Goal: Transaction & Acquisition: Purchase product/service

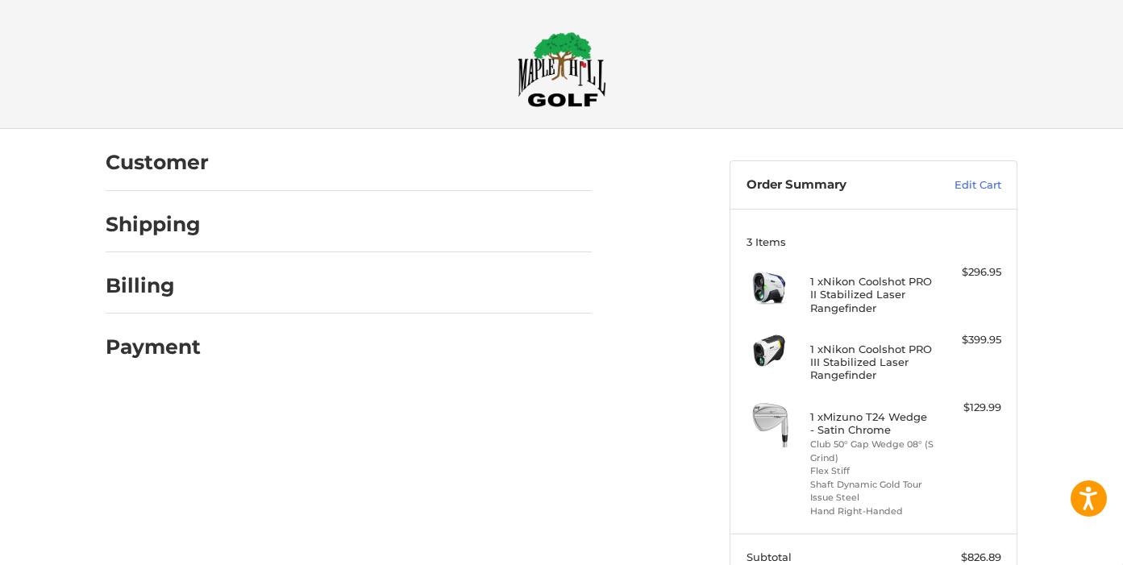
click at [1074, 279] on div "Customer Shipping Billing Payment Order Summary Edit Cart 3 Items 1 x Nikon Coo…" at bounding box center [561, 437] width 1123 height 617
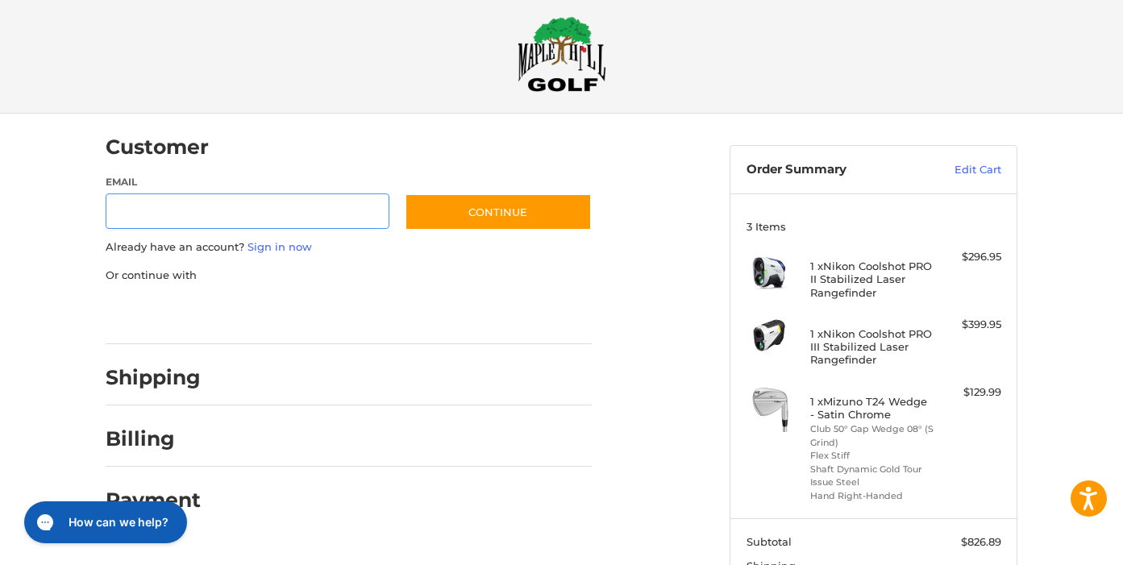
type input "**********"
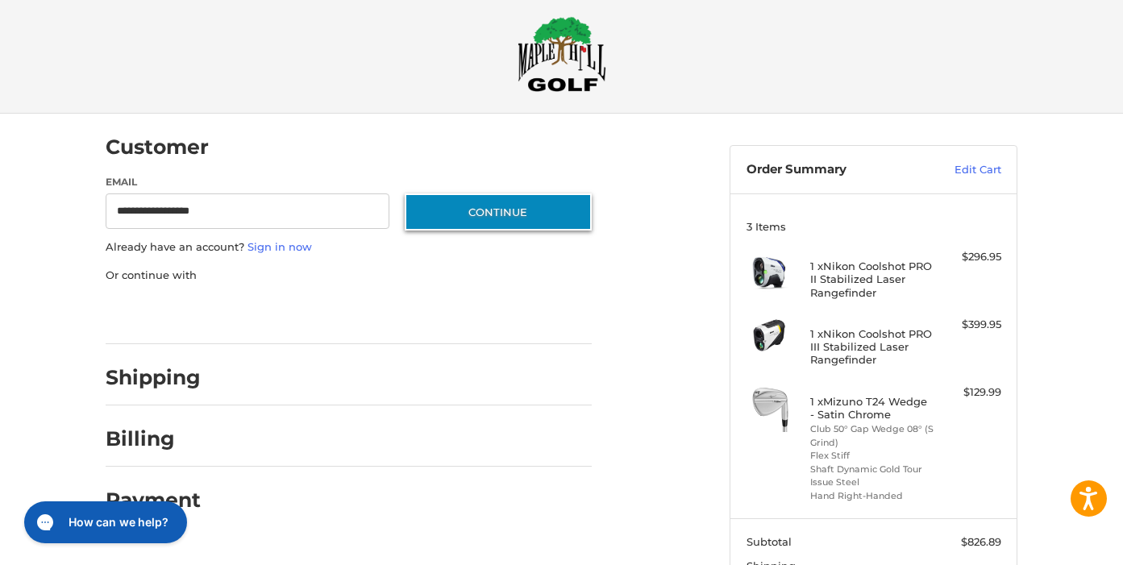
click at [470, 212] on button "Continue" at bounding box center [498, 212] width 187 height 37
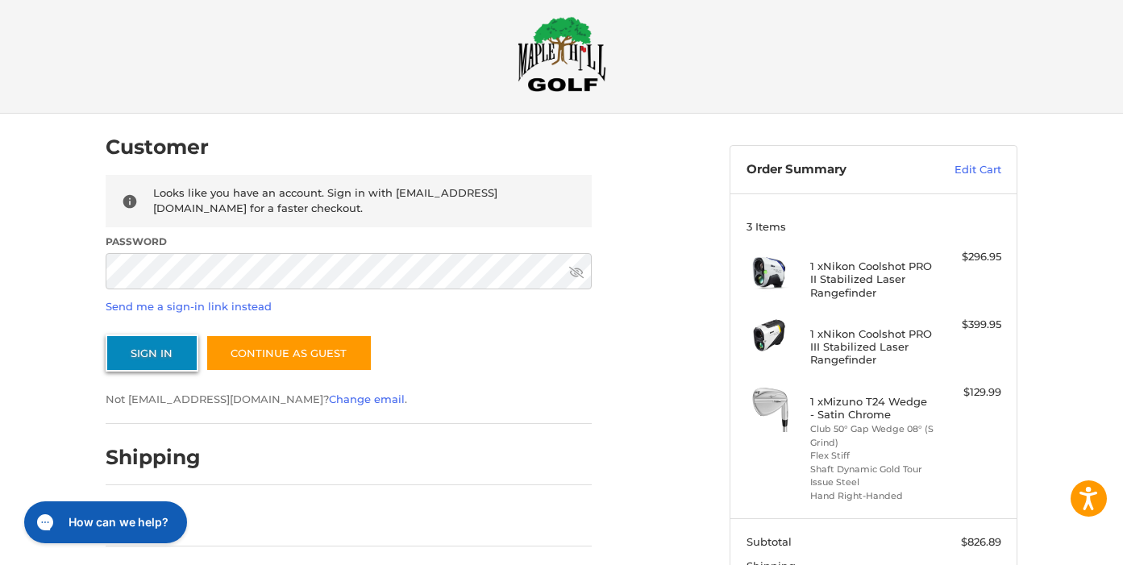
click at [158, 354] on button "Sign In" at bounding box center [152, 353] width 93 height 37
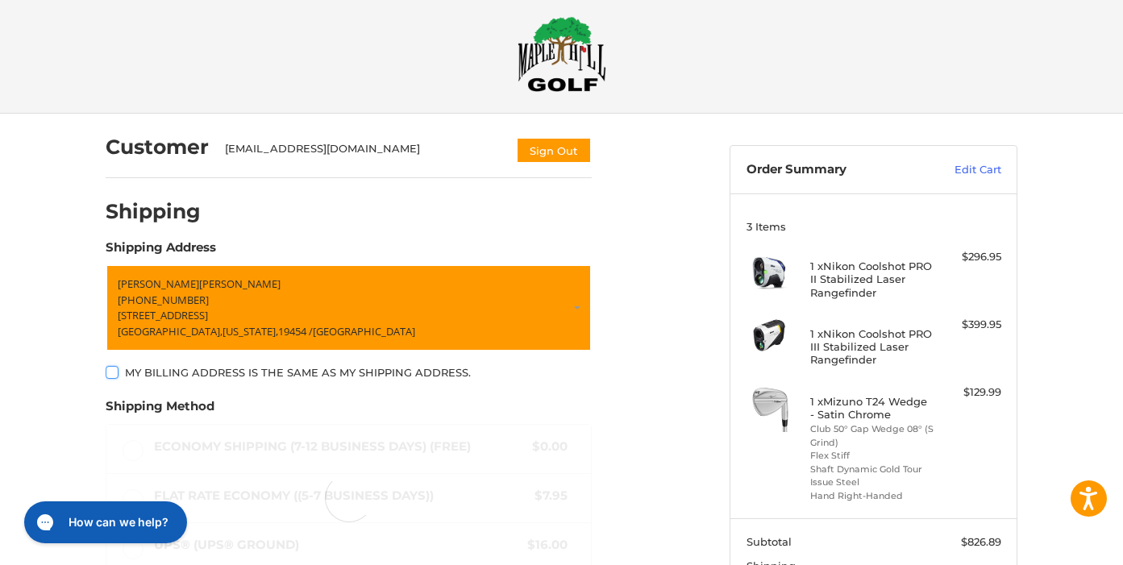
scroll to position [80, 0]
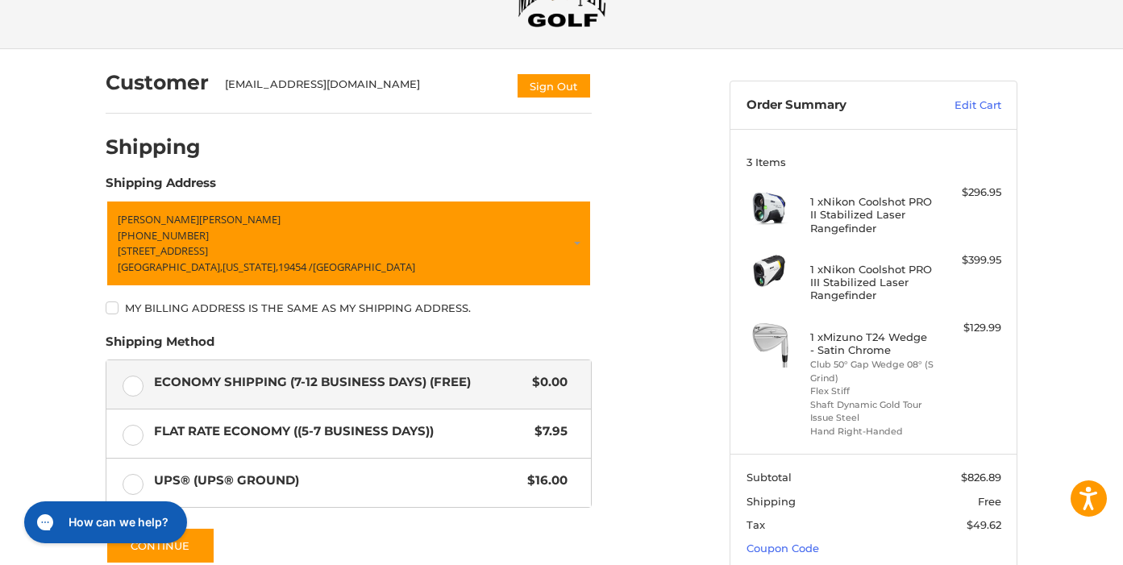
click at [1065, 287] on div "Customer [EMAIL_ADDRESS][DOMAIN_NAME] Sign Out Shipping POWERED BY We’ve got yo…" at bounding box center [561, 385] width 1123 height 673
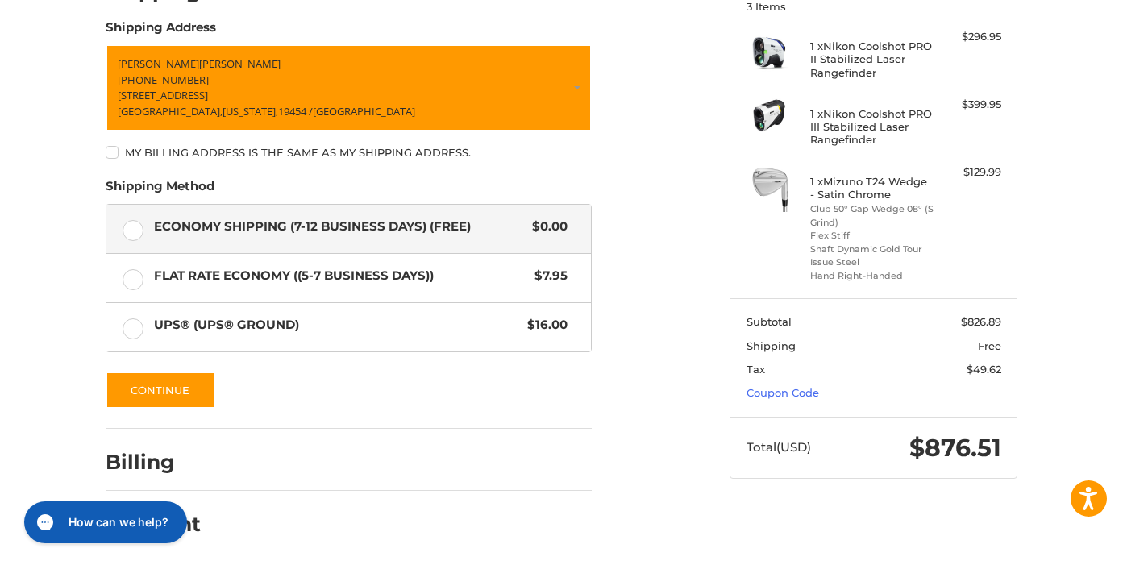
scroll to position [235, 0]
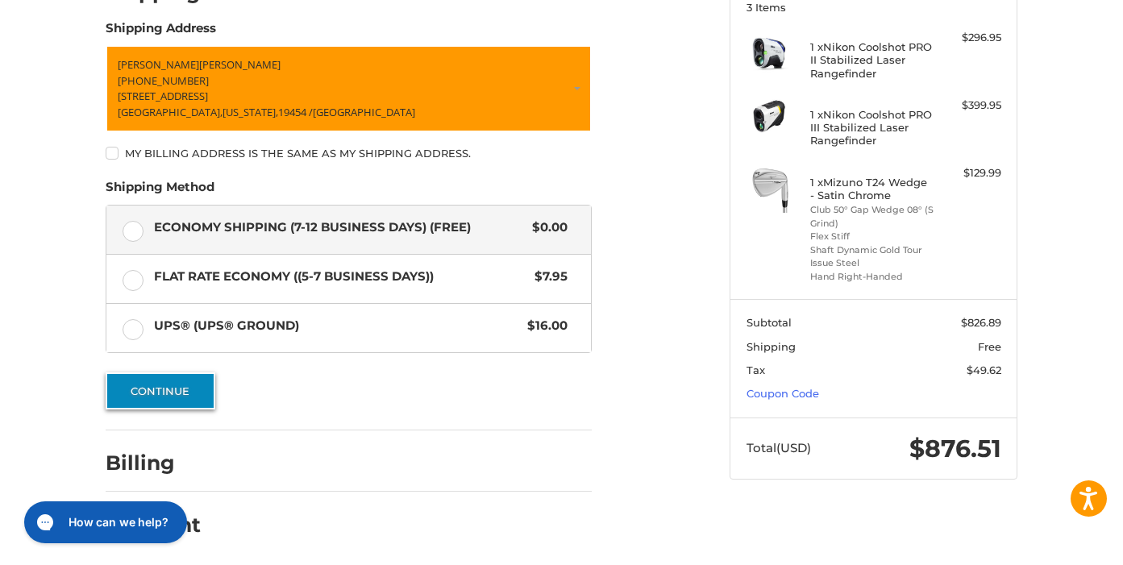
click at [160, 379] on button "Continue" at bounding box center [161, 391] width 110 height 37
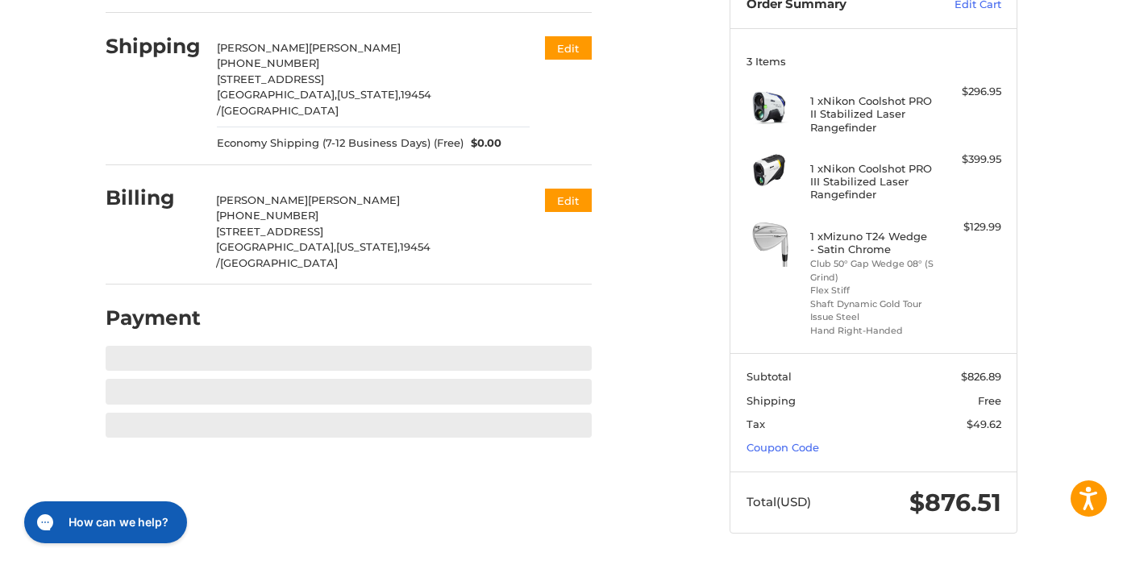
scroll to position [174, 0]
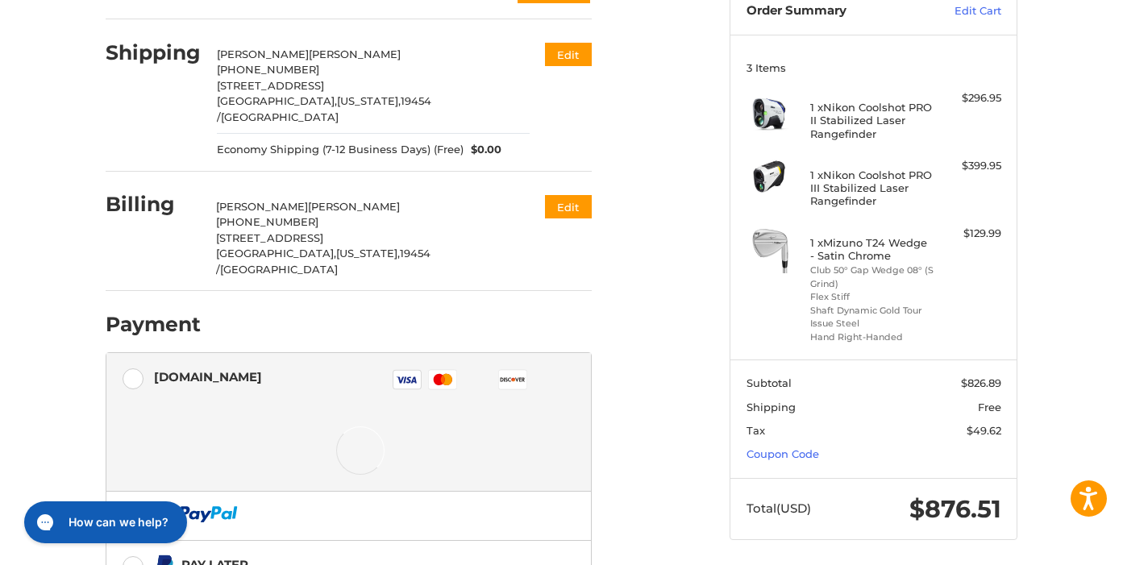
click at [653, 377] on ol "Customer [EMAIL_ADDRESS][DOMAIN_NAME] Sign Out Shipping [PERSON_NAME] +1 215699…" at bounding box center [380, 367] width 549 height 825
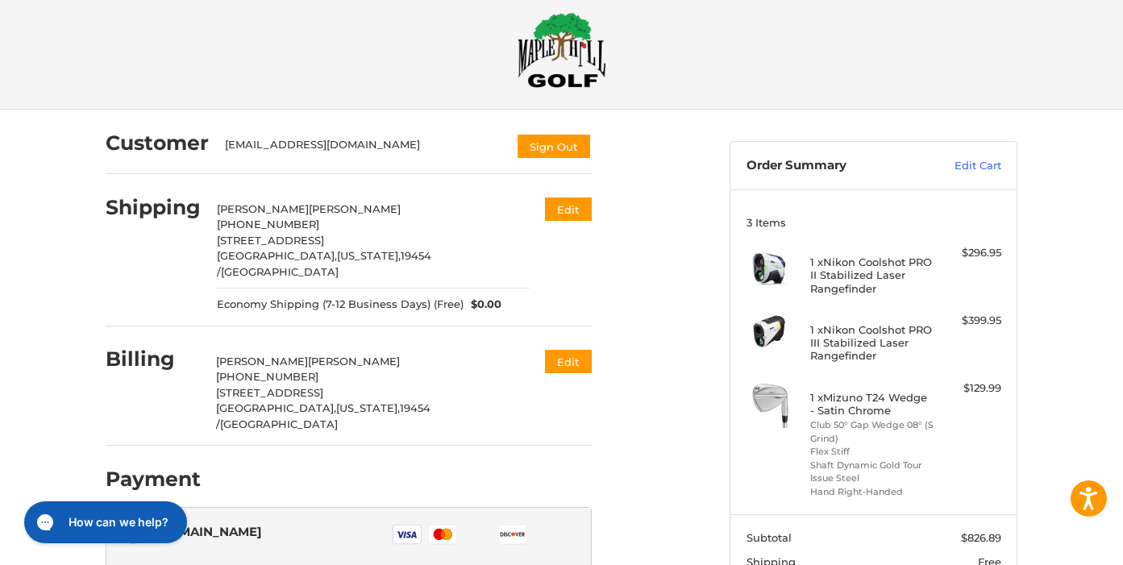
scroll to position [4, 0]
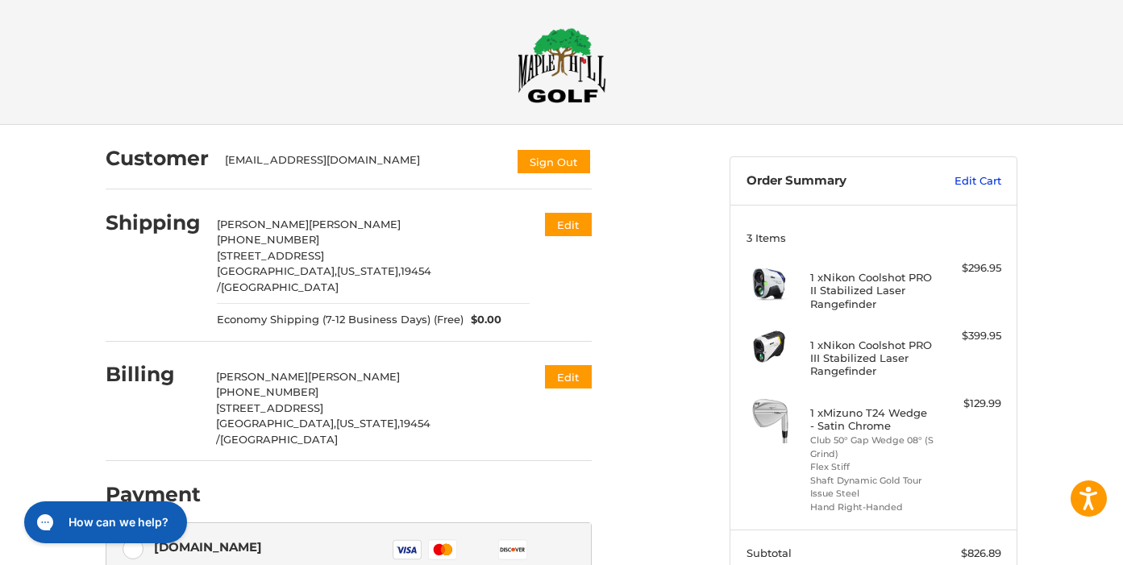
click at [976, 182] on link "Edit Cart" at bounding box center [960, 181] width 81 height 16
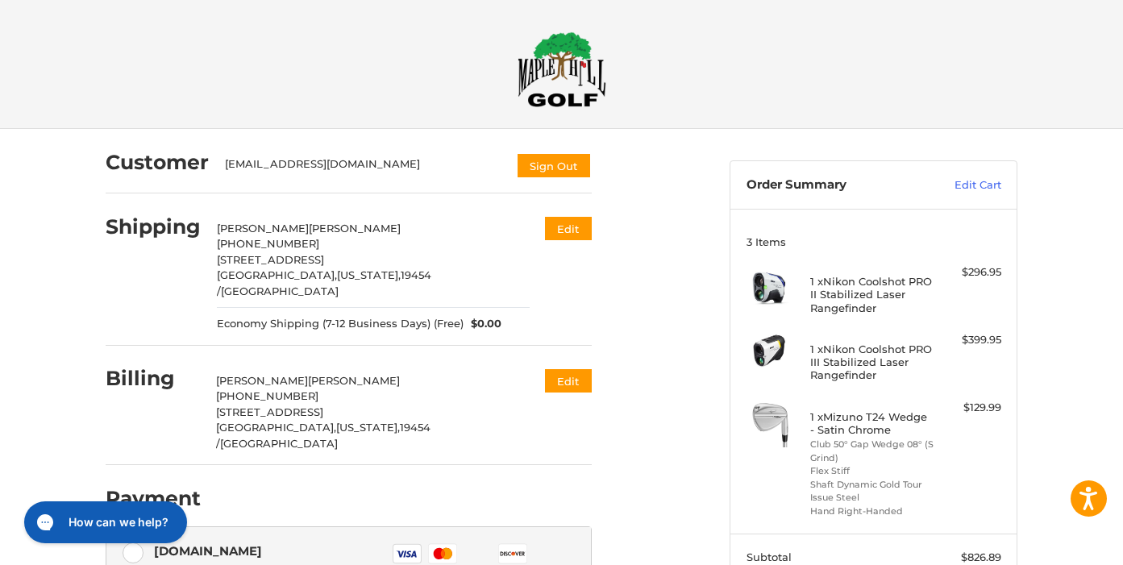
click at [562, 76] on img at bounding box center [562, 69] width 89 height 76
